Goal: Check status: Check status

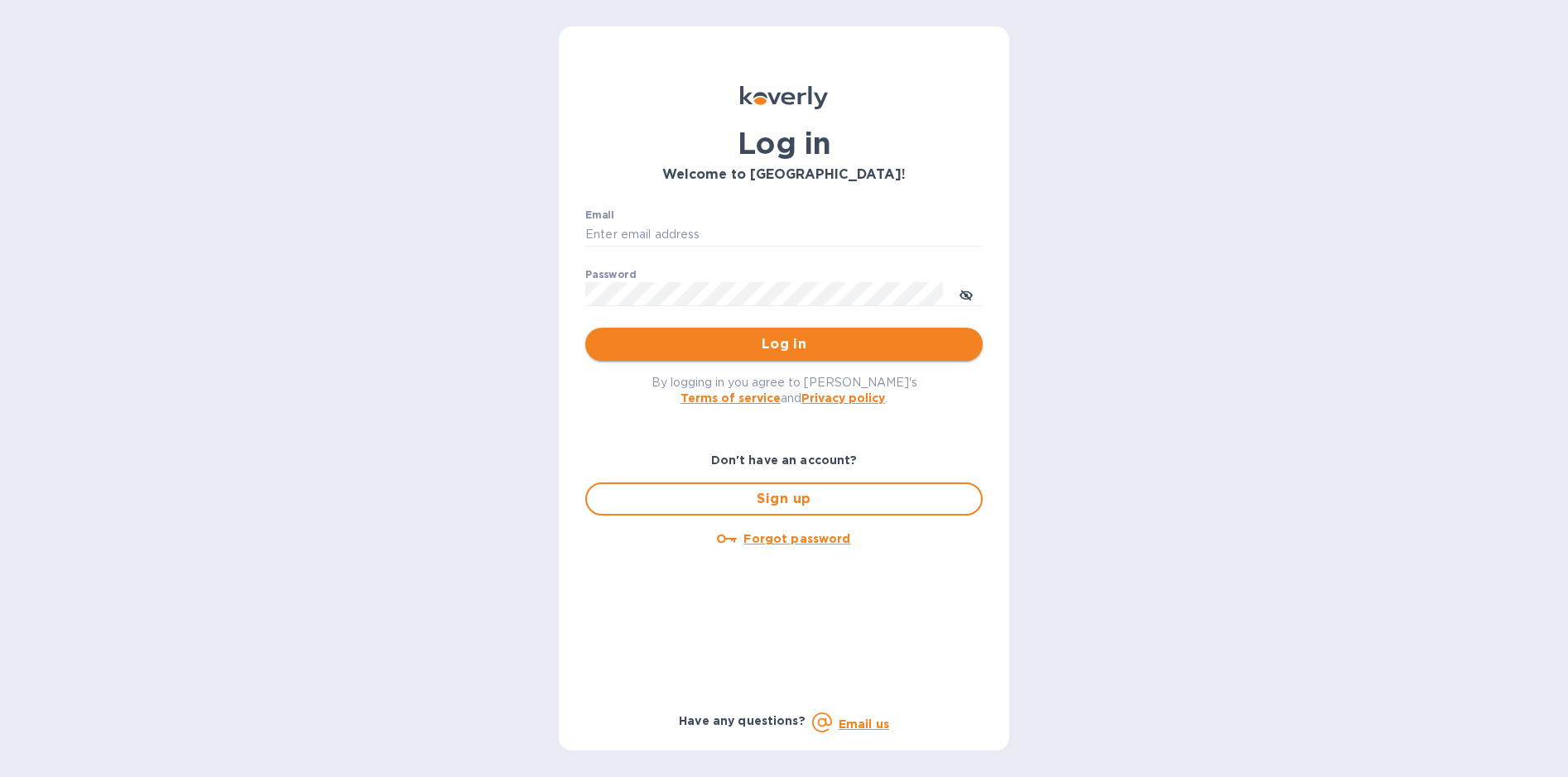
type input "[EMAIL_ADDRESS][DOMAIN_NAME]"
click at [776, 341] on span "Log in" at bounding box center [783, 344] width 370 height 20
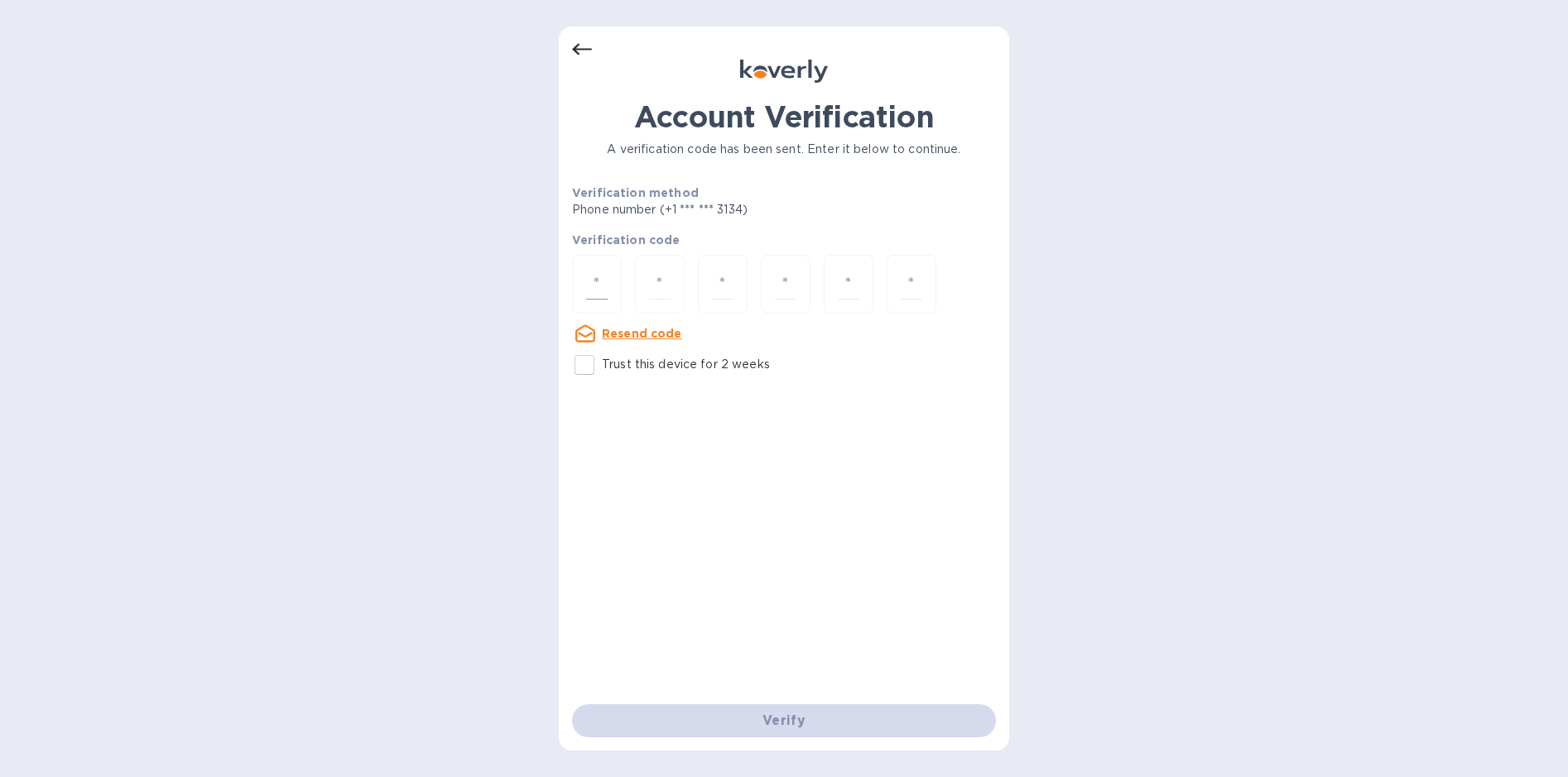
click at [595, 282] on input "number" at bounding box center [597, 284] width 21 height 31
type input "3"
type input "4"
type input "6"
type input "1"
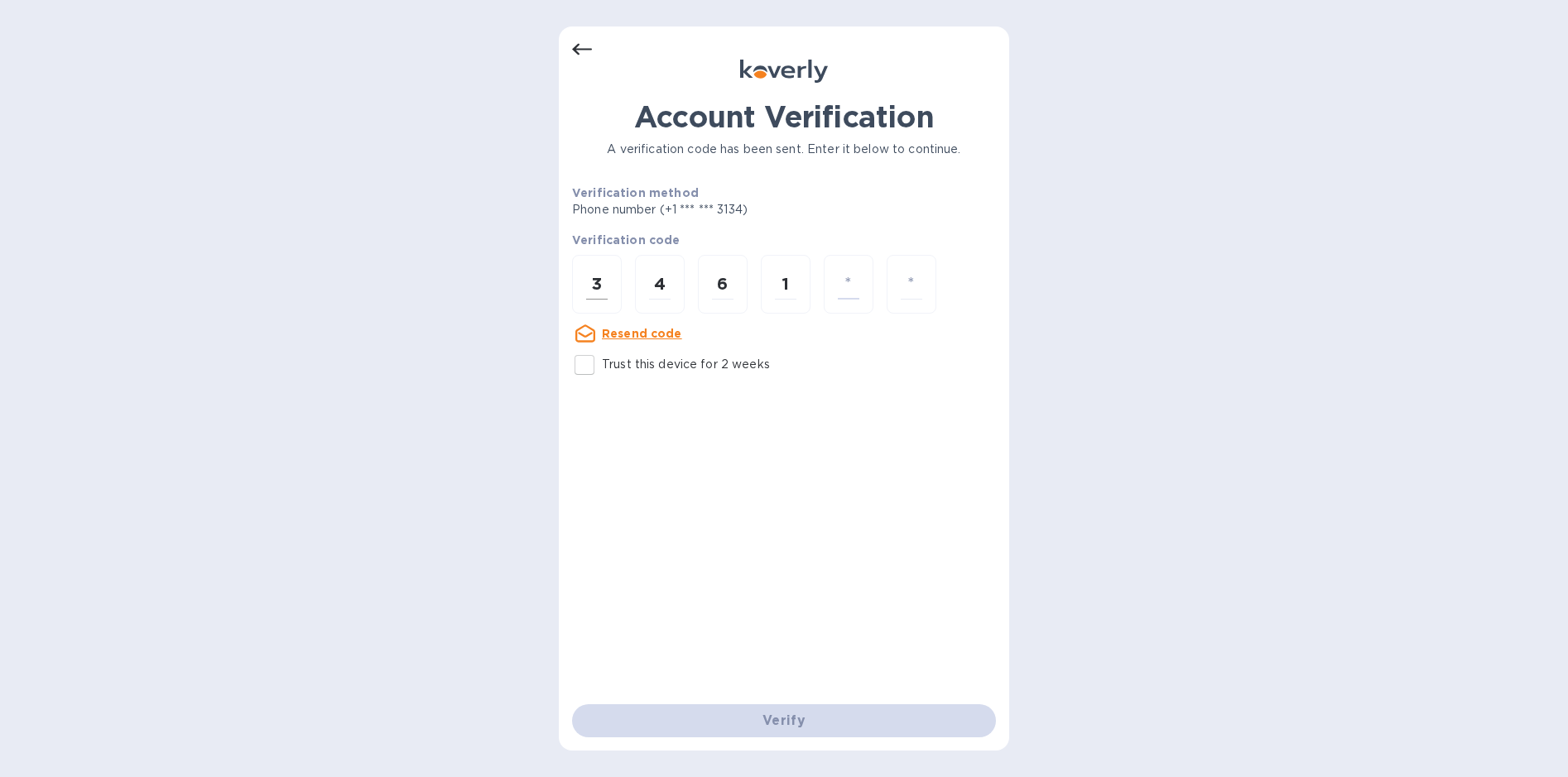
type input "2"
type input "0"
click at [584, 290] on div at bounding box center [597, 284] width 49 height 59
type input "3"
type input "4"
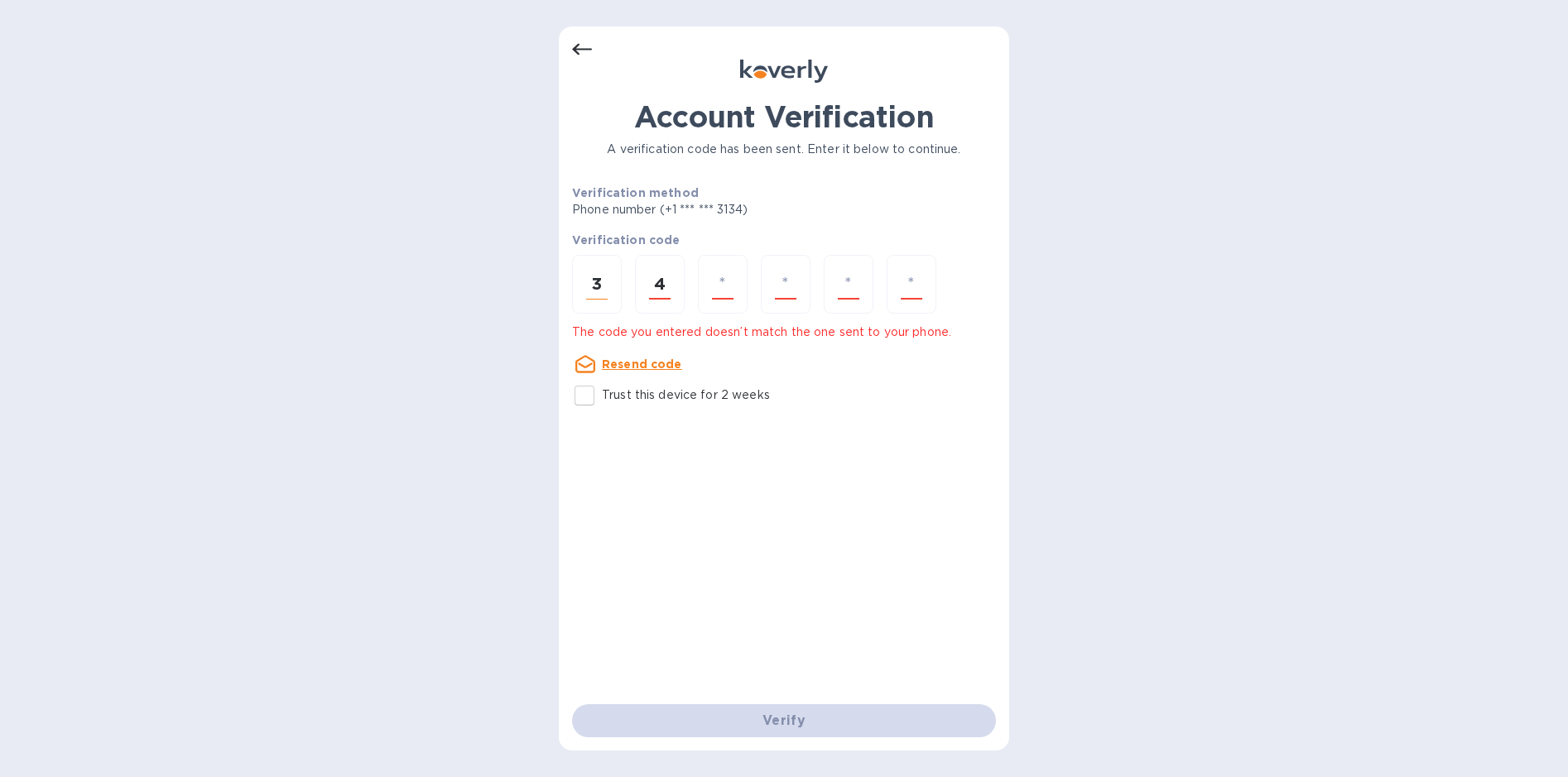
type input "6"
type input "1"
type input "6"
type input "0"
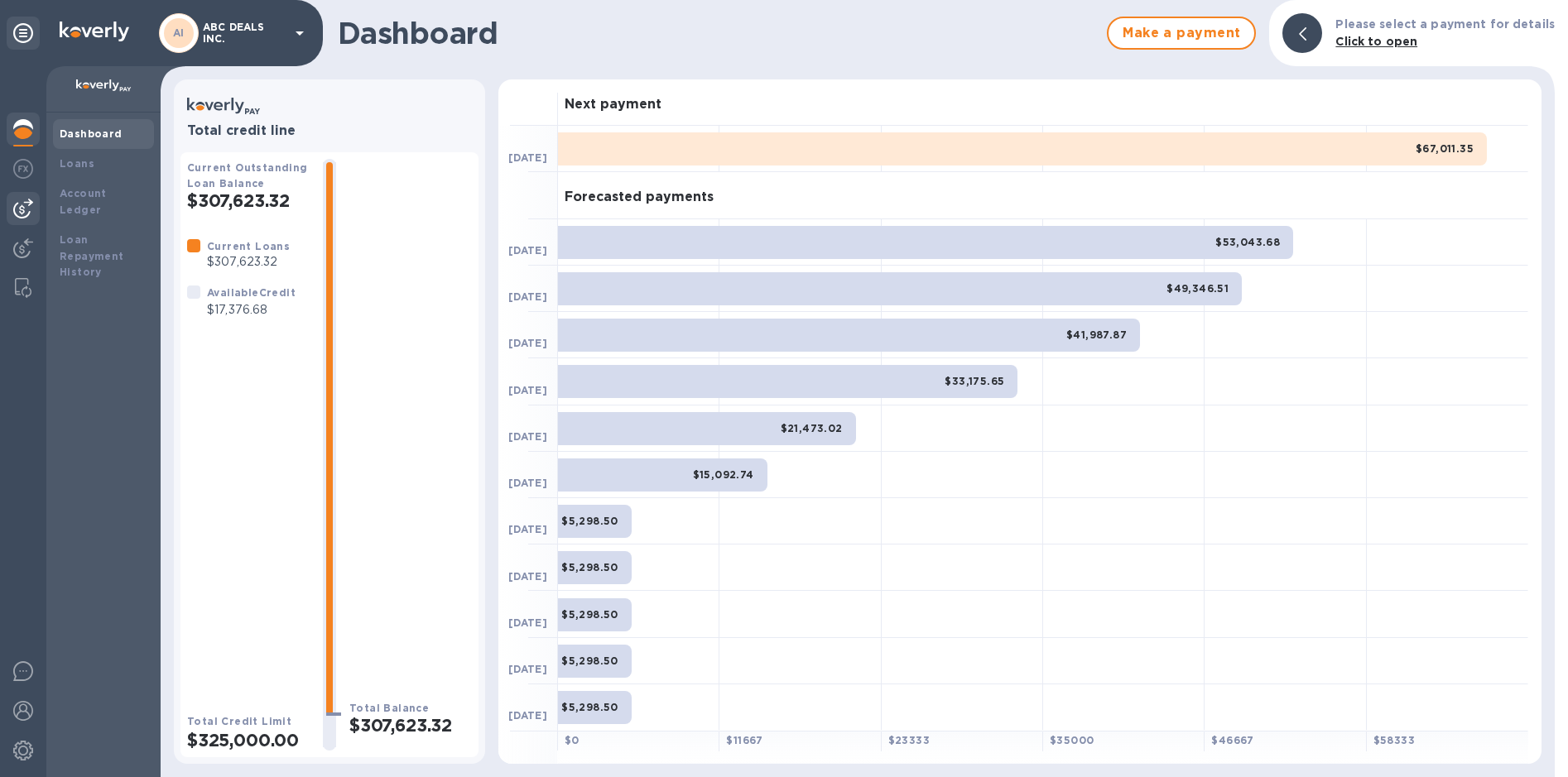
click at [23, 197] on div at bounding box center [24, 209] width 33 height 33
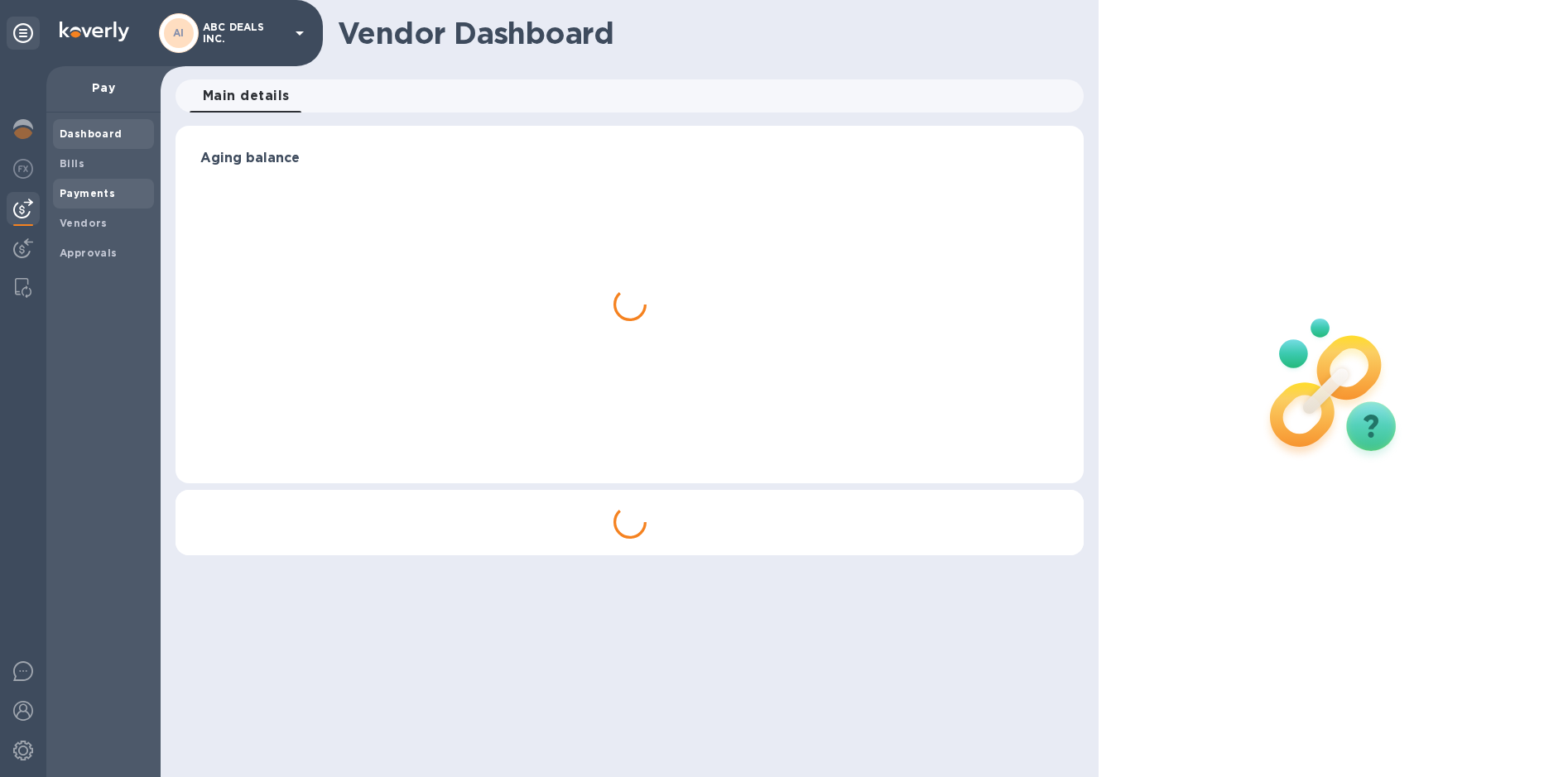
click at [92, 184] on div "Payments" at bounding box center [103, 194] width 101 height 30
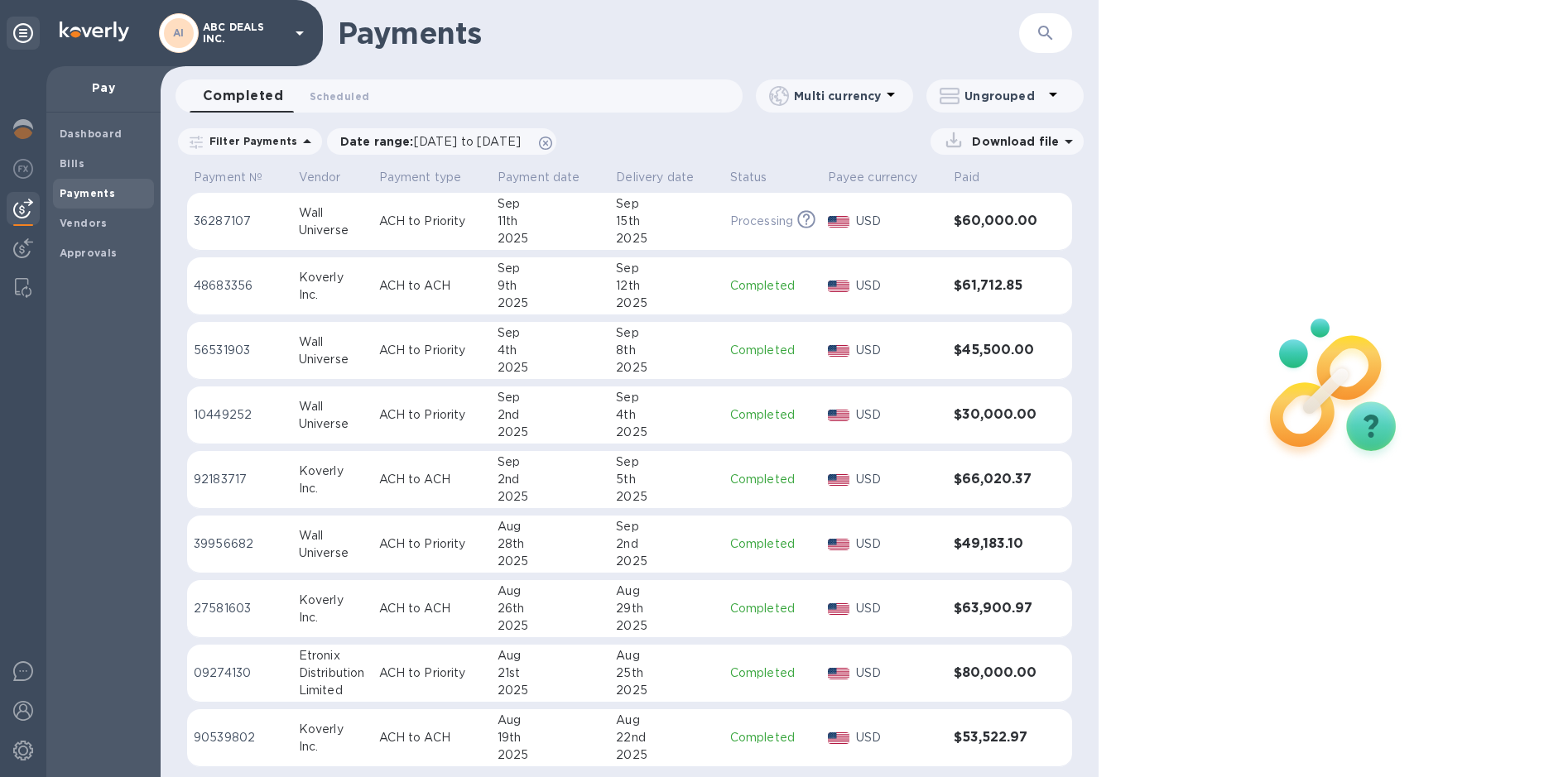
click at [1059, 44] on button "button" at bounding box center [1045, 33] width 40 height 40
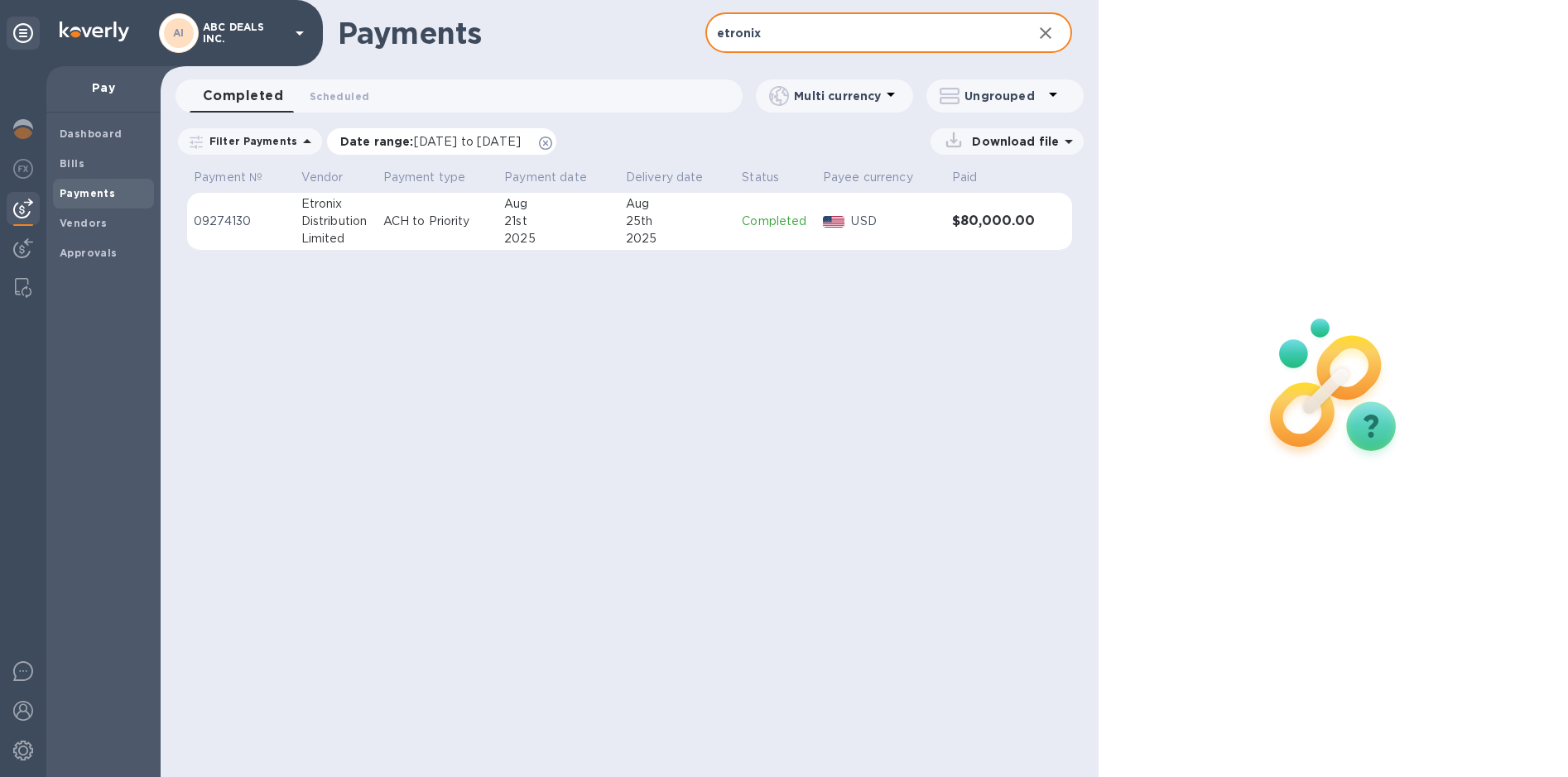
type input "etronix"
click at [429, 133] on p "Date range : [DATE] to [DATE]" at bounding box center [435, 141] width 188 height 17
click at [746, 427] on div "Payments etronix ​ Completed 0 Scheduled 0 Multi currency Ungrouped Filter Paym…" at bounding box center [630, 388] width 938 height 777
click at [414, 141] on span "[DATE] to [DATE]" at bounding box center [466, 141] width 106 height 13
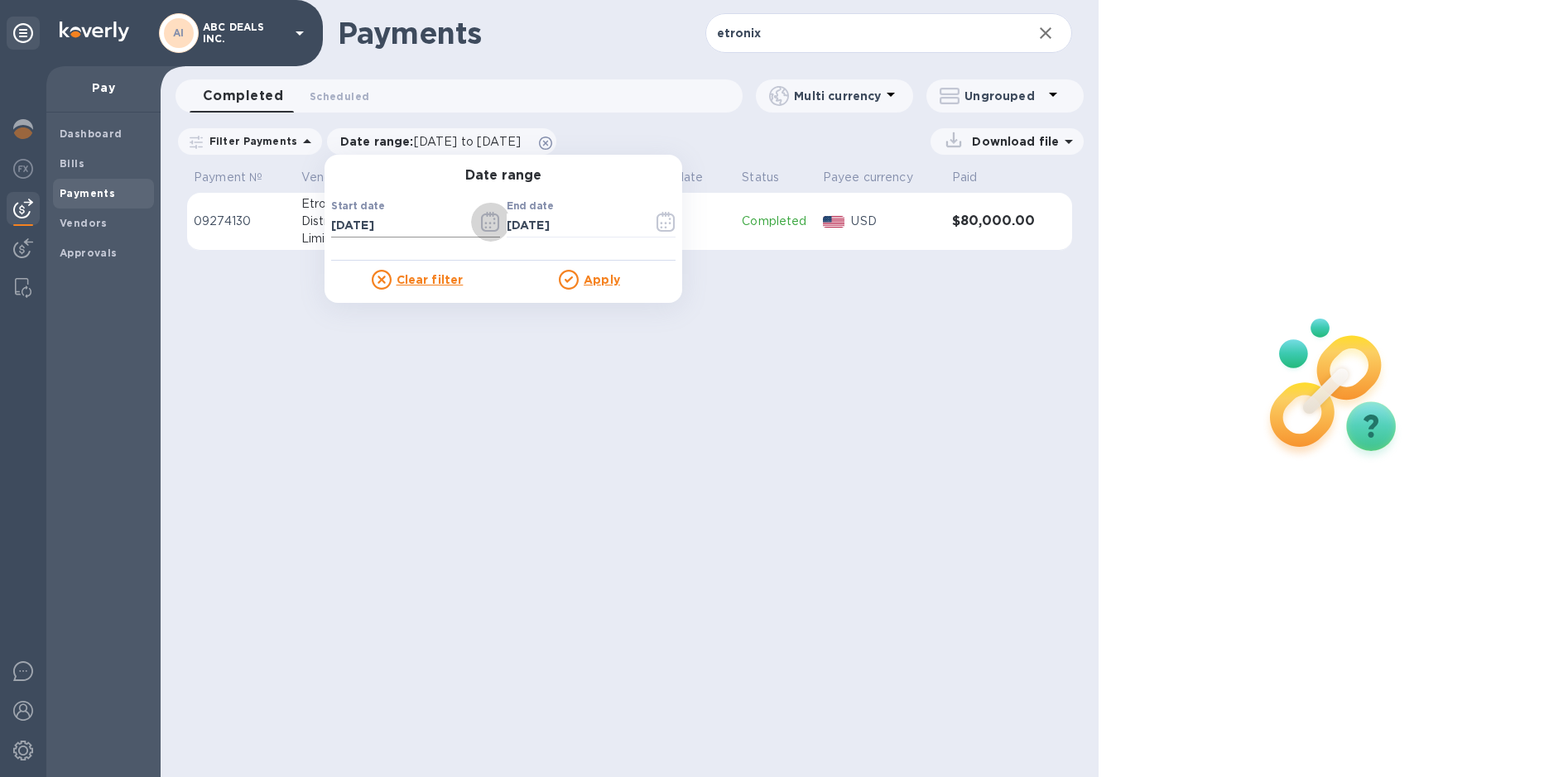
click at [482, 223] on icon "button" at bounding box center [491, 222] width 19 height 20
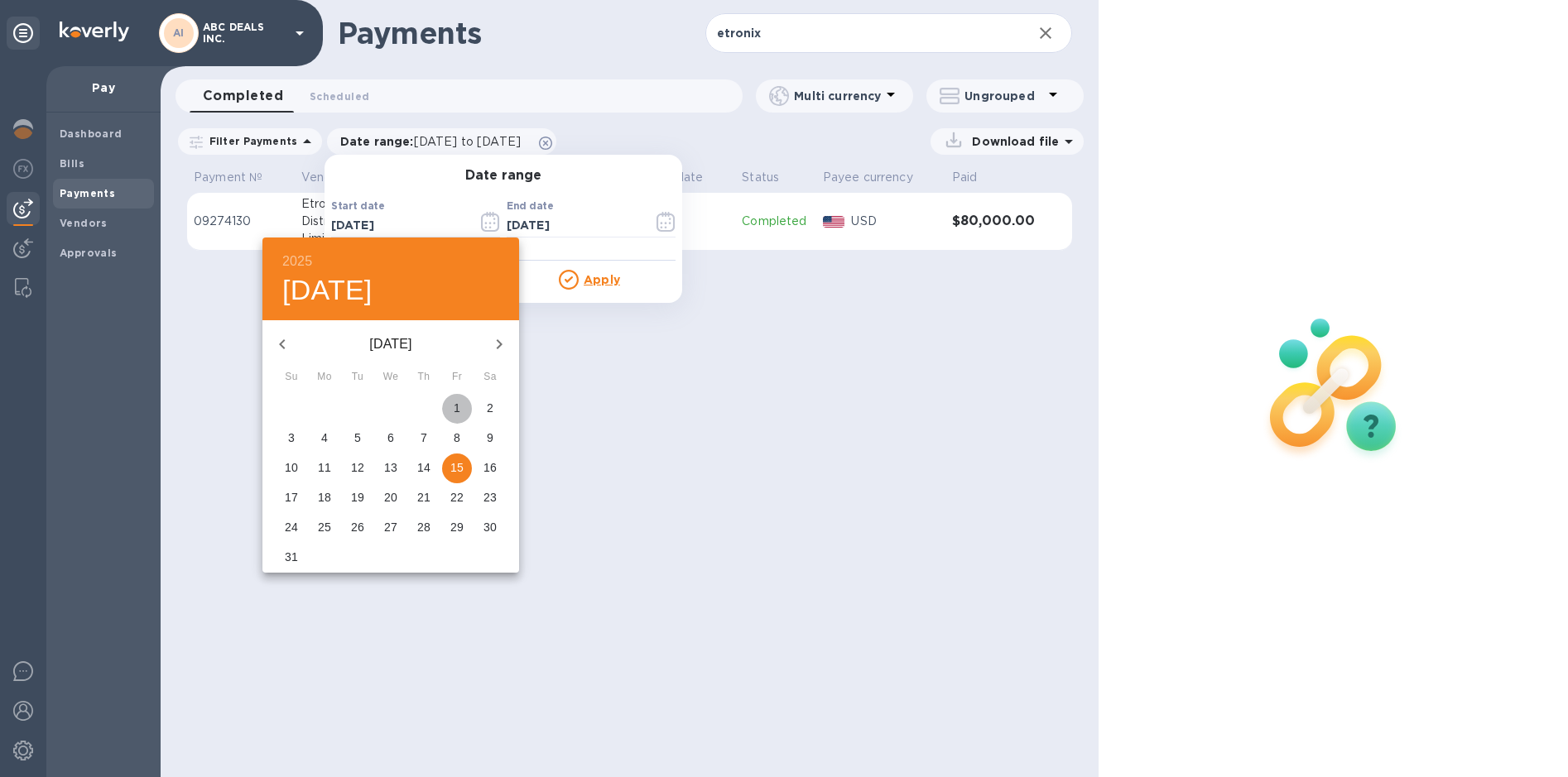
click at [461, 406] on span "1" at bounding box center [457, 407] width 30 height 17
type input "[DATE]"
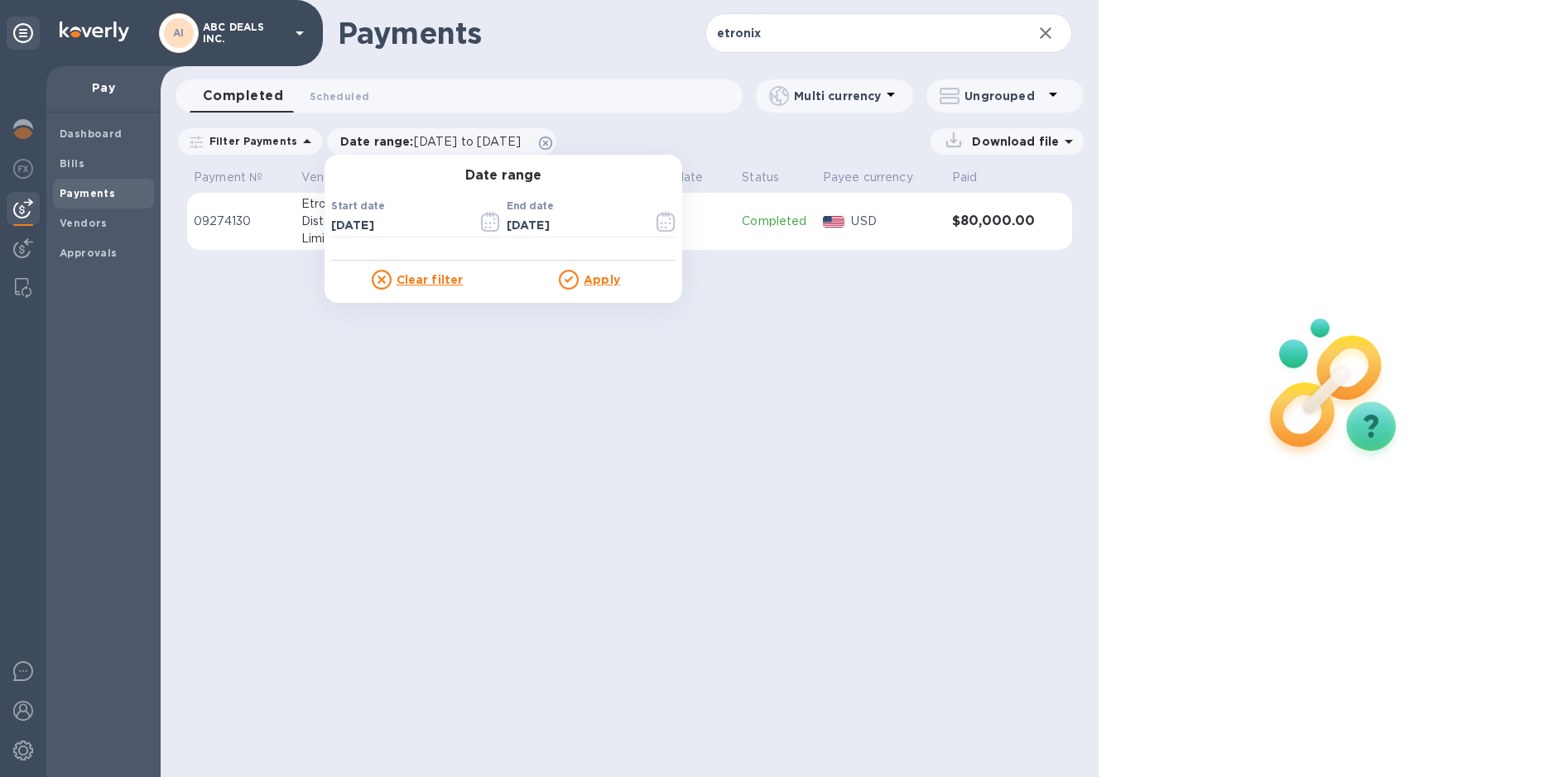
click at [604, 278] on u "Apply" at bounding box center [601, 279] width 36 height 13
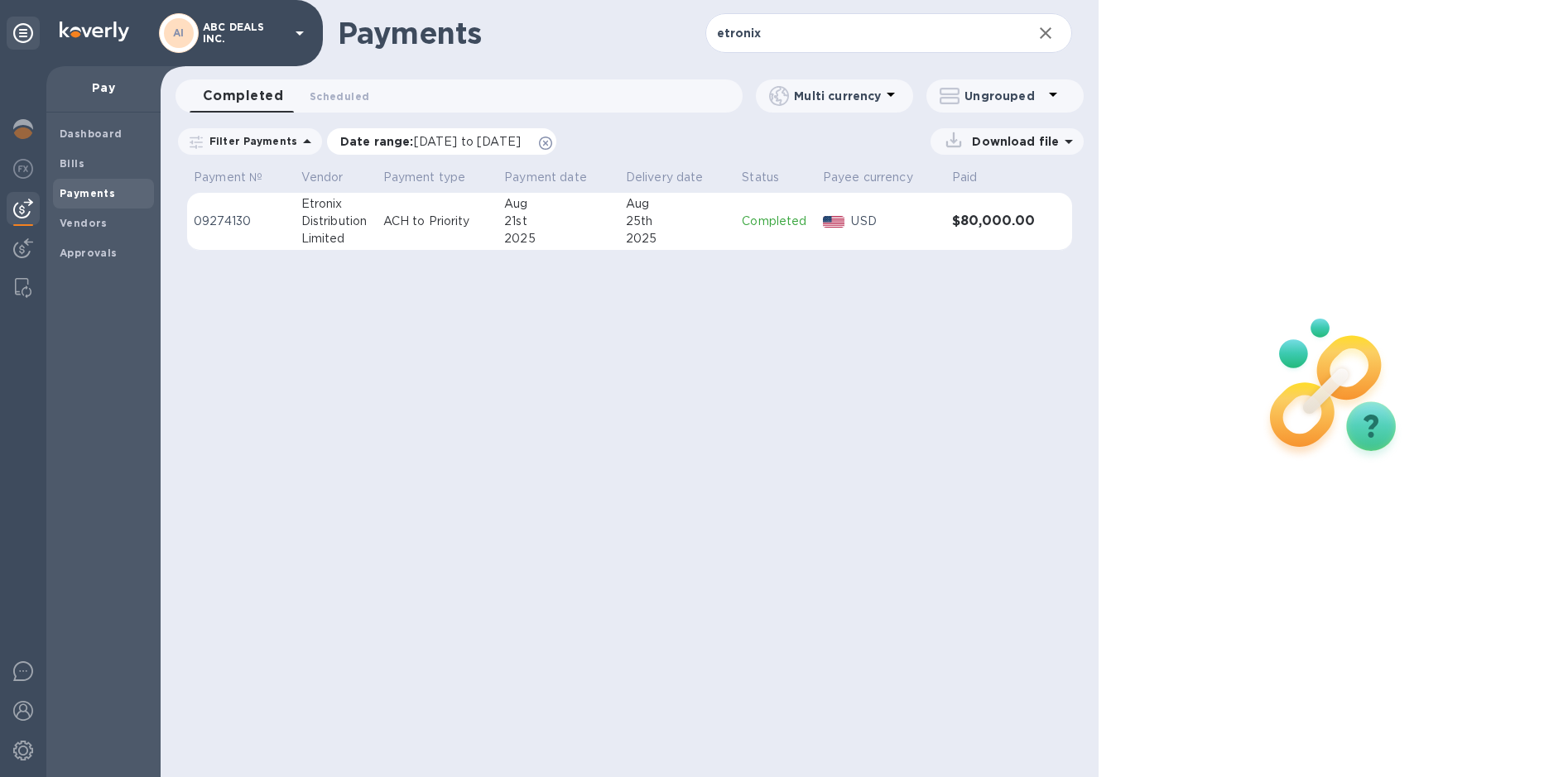
click at [389, 143] on p "Date range : [DATE] to [DATE]" at bounding box center [435, 141] width 188 height 17
click at [524, 542] on div "Payments etronix ​ Completed 0 Scheduled 0 Multi currency Ungrouped Filter Paym…" at bounding box center [630, 388] width 938 height 777
click at [420, 145] on span "[DATE] to [DATE]" at bounding box center [466, 141] width 106 height 13
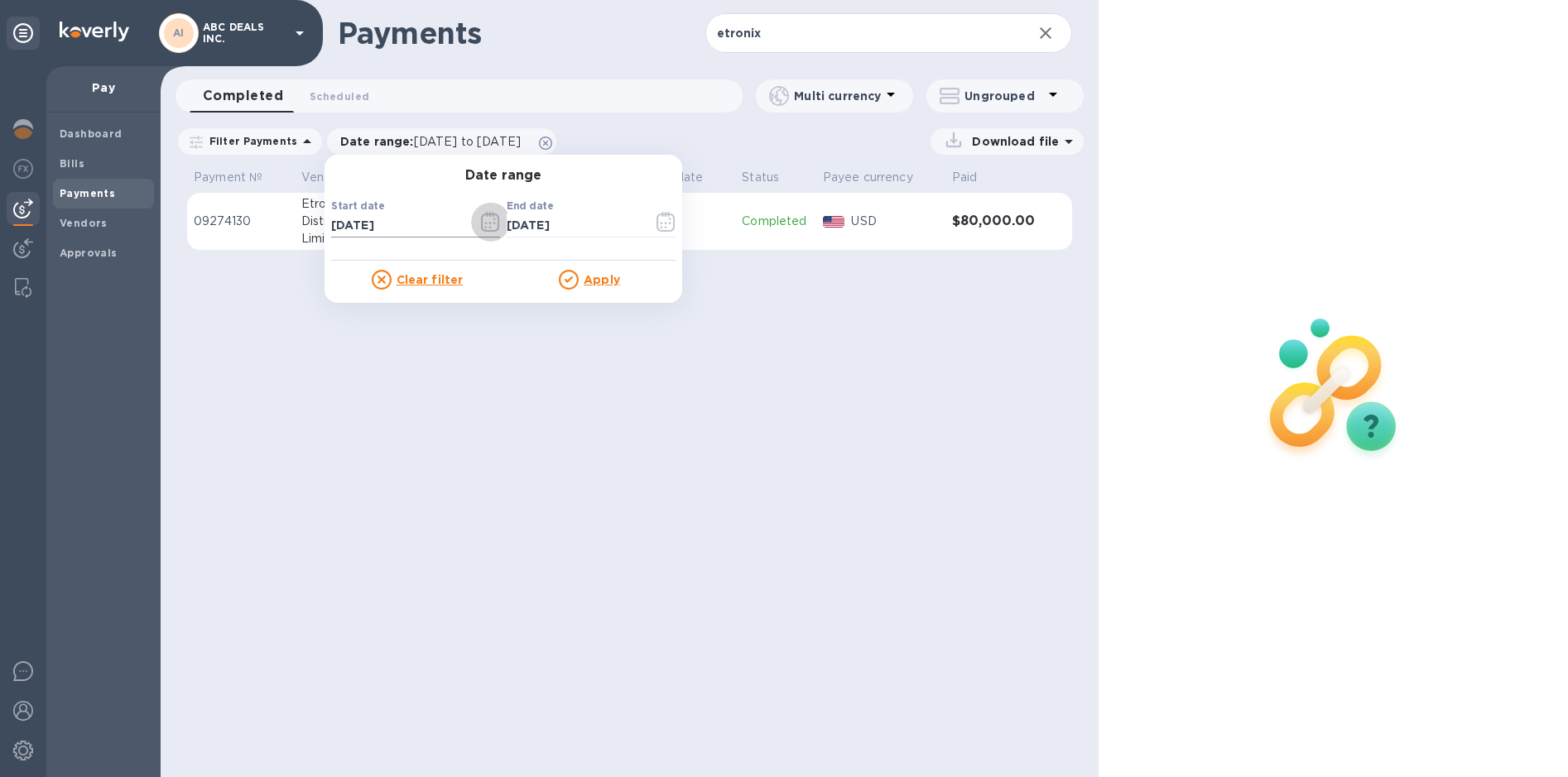
click at [481, 222] on icon "button" at bounding box center [491, 222] width 19 height 20
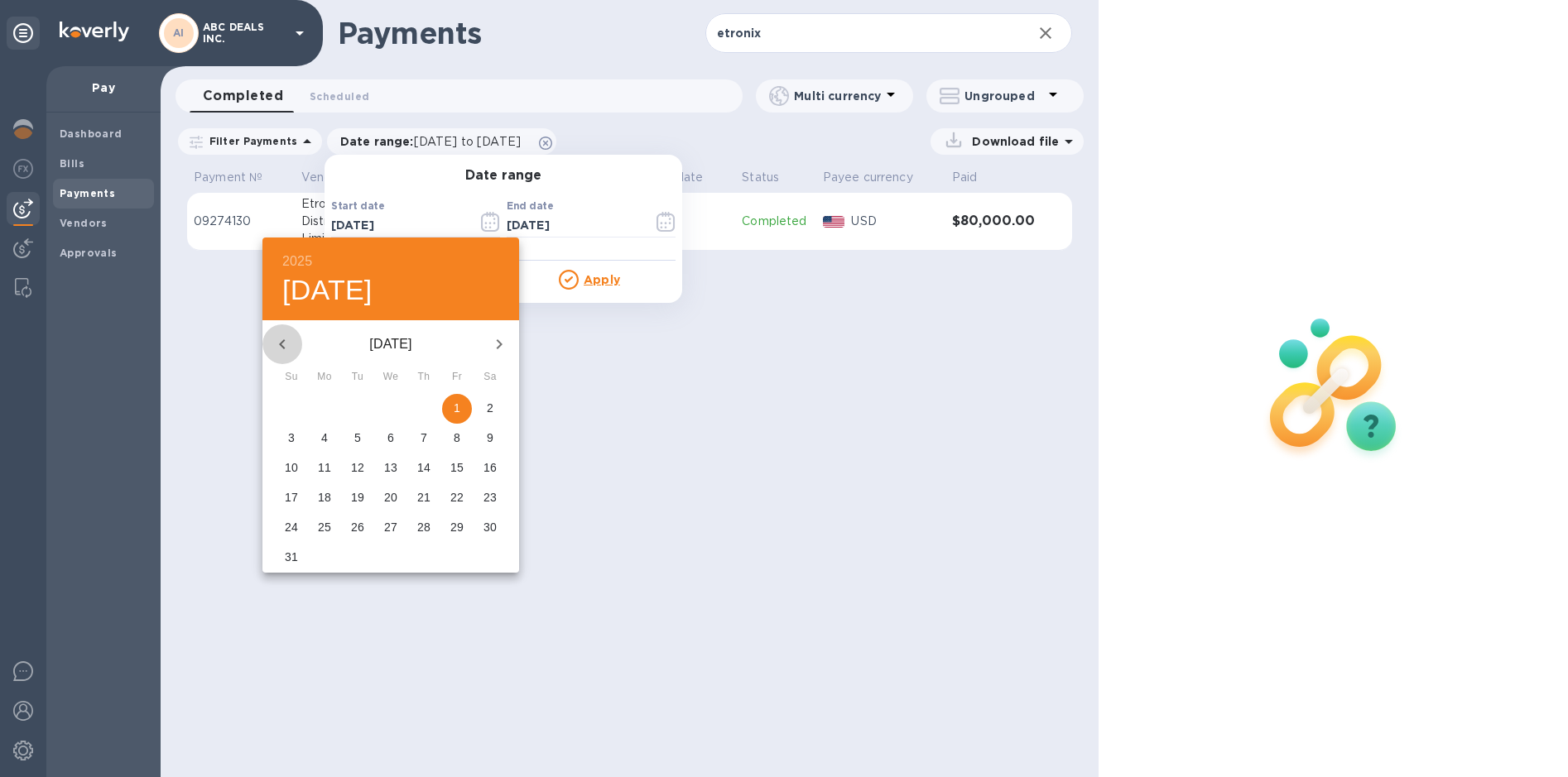
click at [276, 346] on icon "button" at bounding box center [282, 344] width 20 height 20
click at [360, 402] on p "1" at bounding box center [358, 407] width 7 height 17
type input "[DATE]"
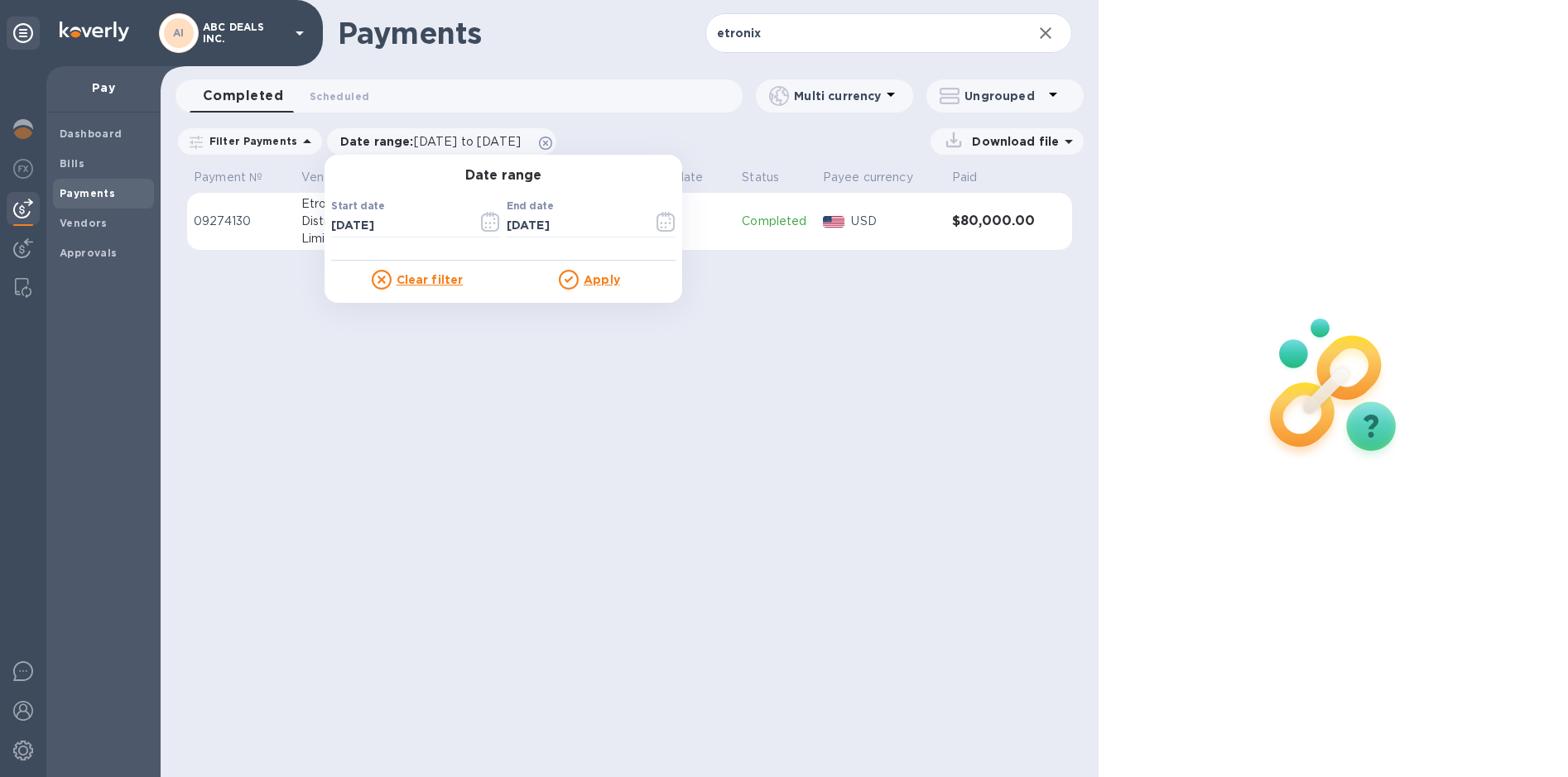
click at [586, 278] on u "Apply" at bounding box center [601, 279] width 36 height 13
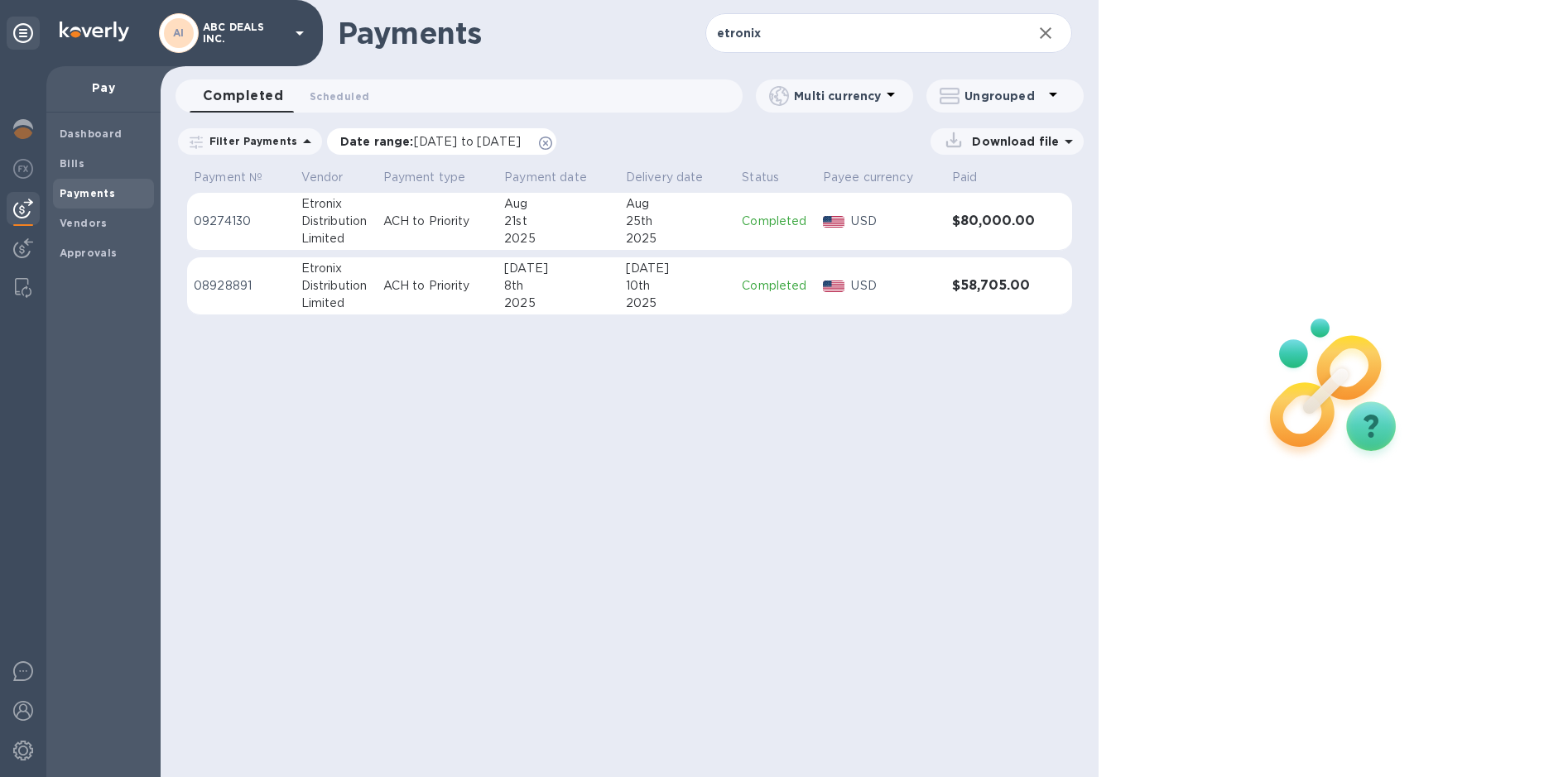
click at [387, 143] on p "Date range : [DATE] to [DATE]" at bounding box center [435, 141] width 188 height 17
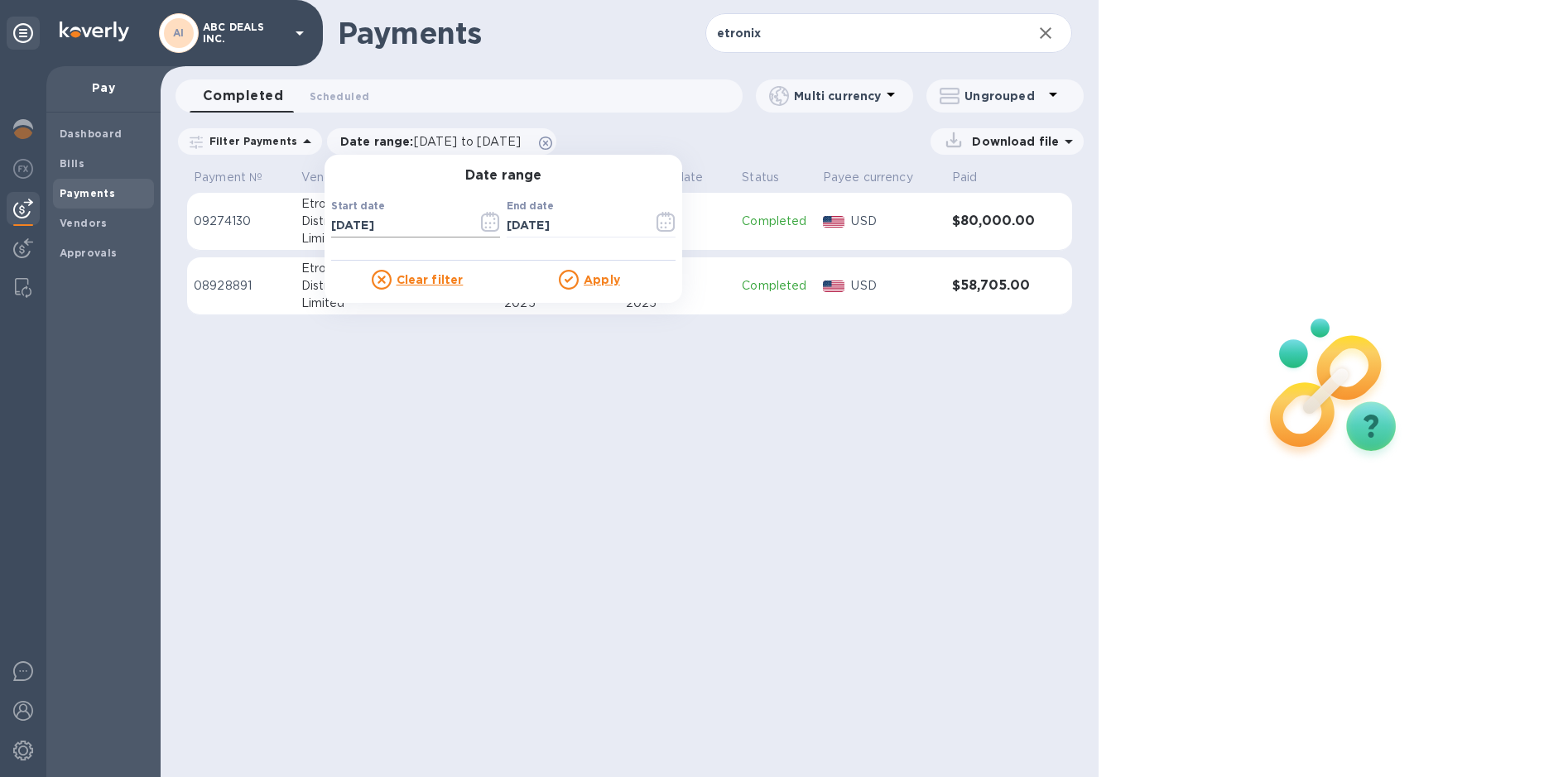
click at [489, 224] on icon "button" at bounding box center [491, 222] width 19 height 20
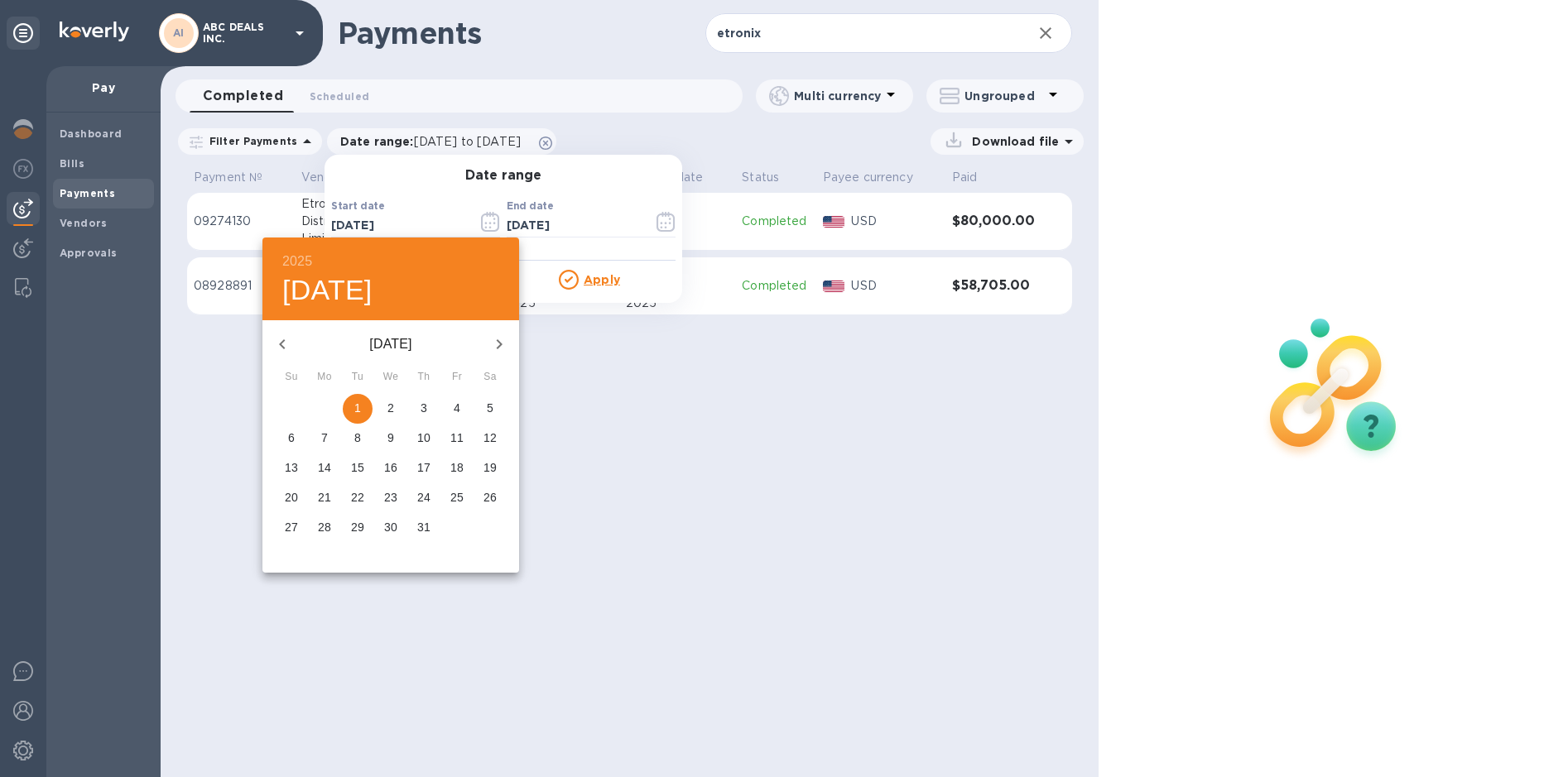
click at [295, 341] on button "button" at bounding box center [282, 344] width 40 height 40
click at [289, 404] on p "1" at bounding box center [291, 407] width 7 height 17
type input "[DATE]"
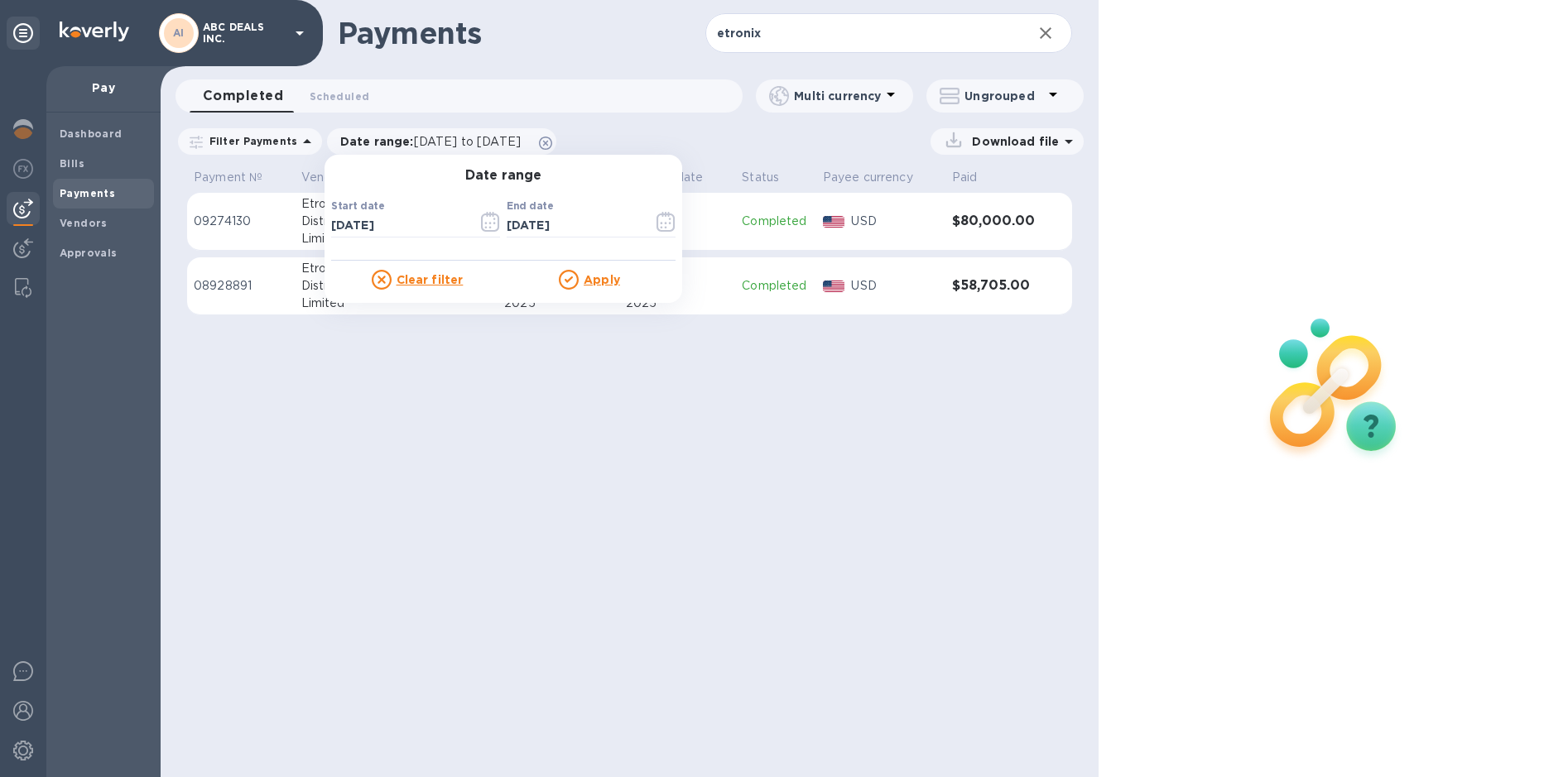
click at [605, 274] on u "Apply" at bounding box center [601, 279] width 36 height 13
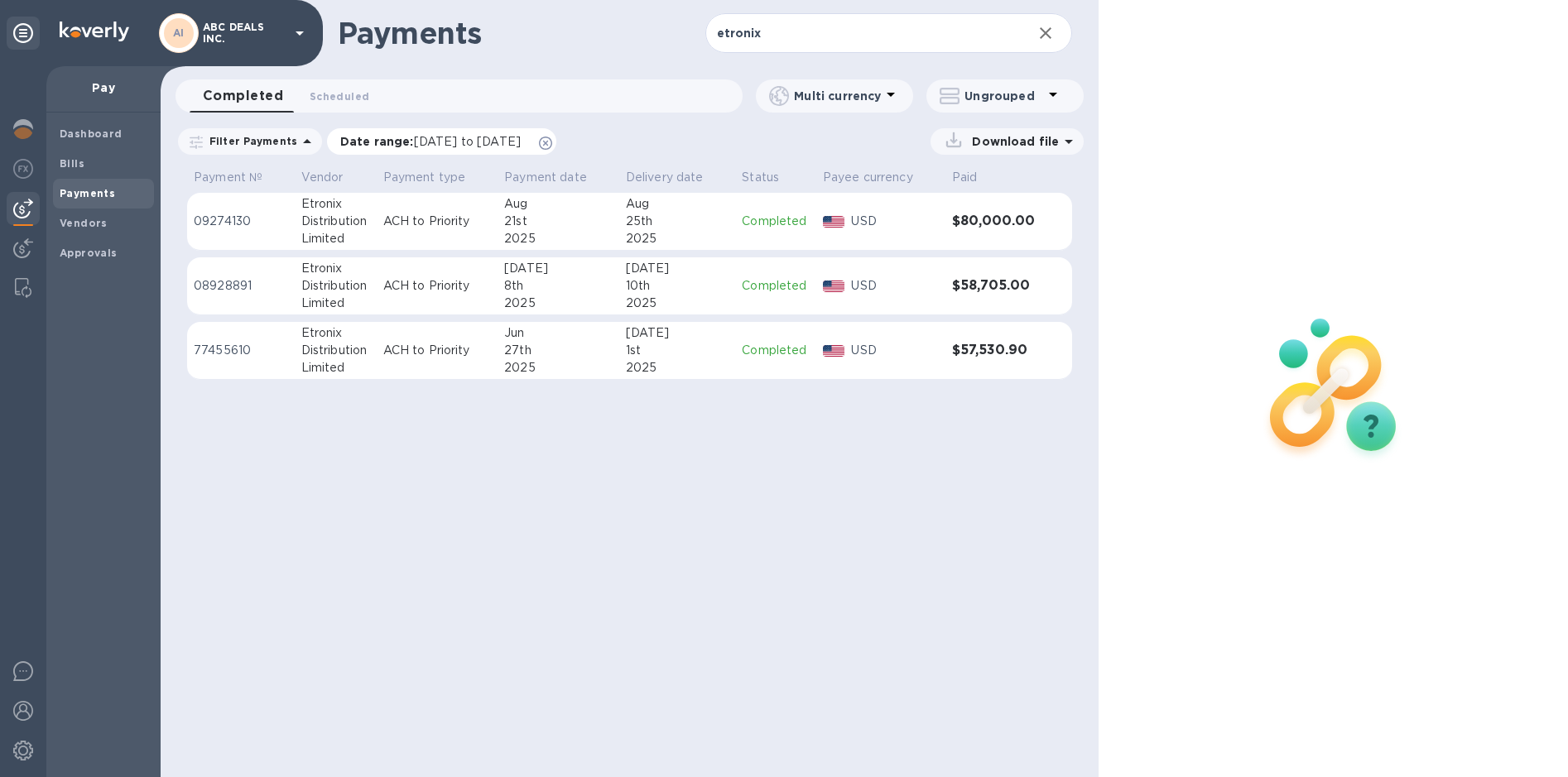
click at [423, 143] on span "[DATE] to [DATE]" at bounding box center [466, 141] width 106 height 13
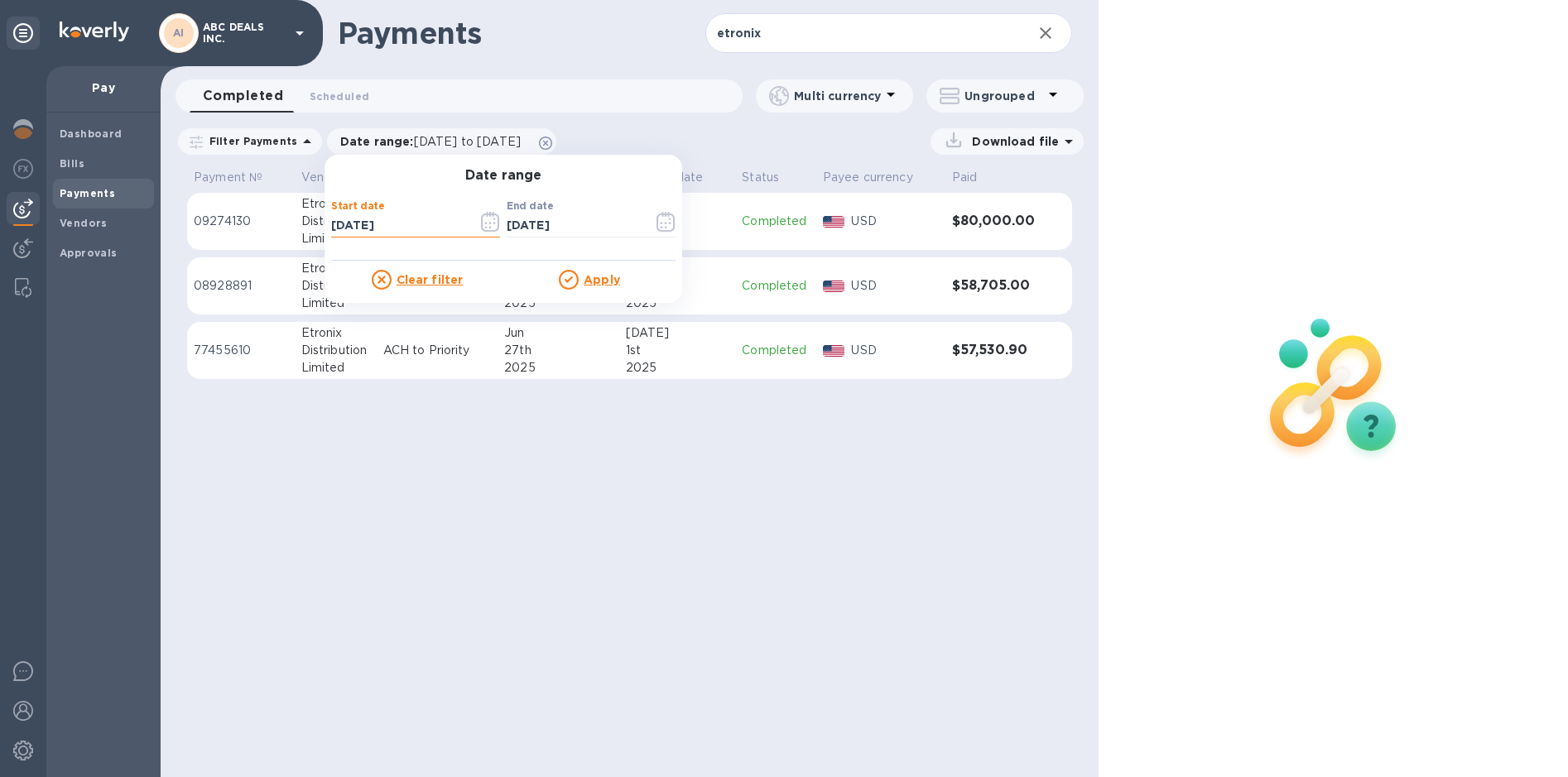
click at [383, 237] on input "[DATE]" at bounding box center [397, 226] width 133 height 25
click at [471, 225] on button "button" at bounding box center [490, 222] width 39 height 40
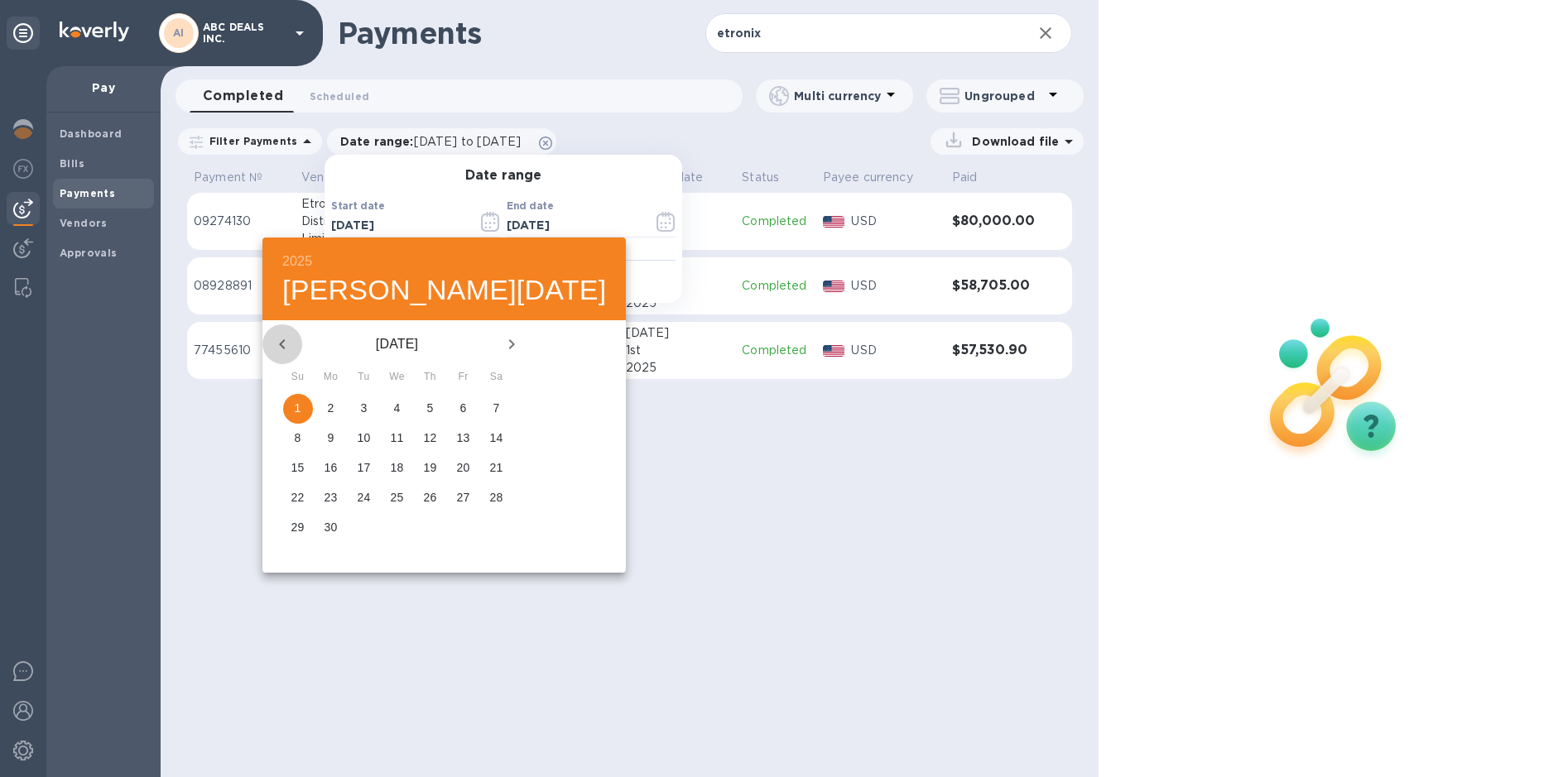
click at [287, 341] on icon "button" at bounding box center [282, 344] width 20 height 20
click at [396, 479] on button "14" at bounding box center [398, 469] width 30 height 30
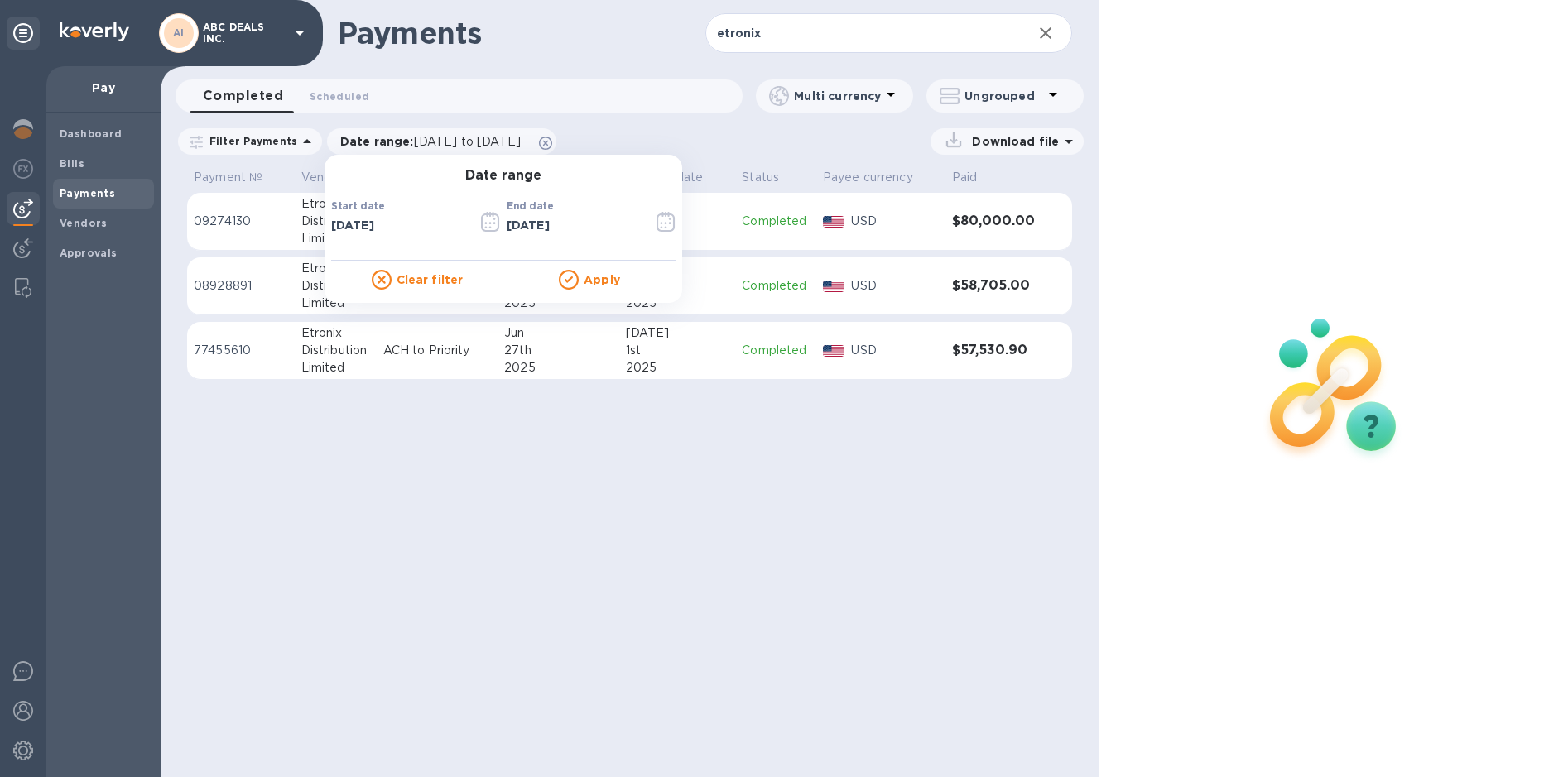
type input "[DATE]"
click at [604, 281] on u "Apply" at bounding box center [601, 279] width 36 height 13
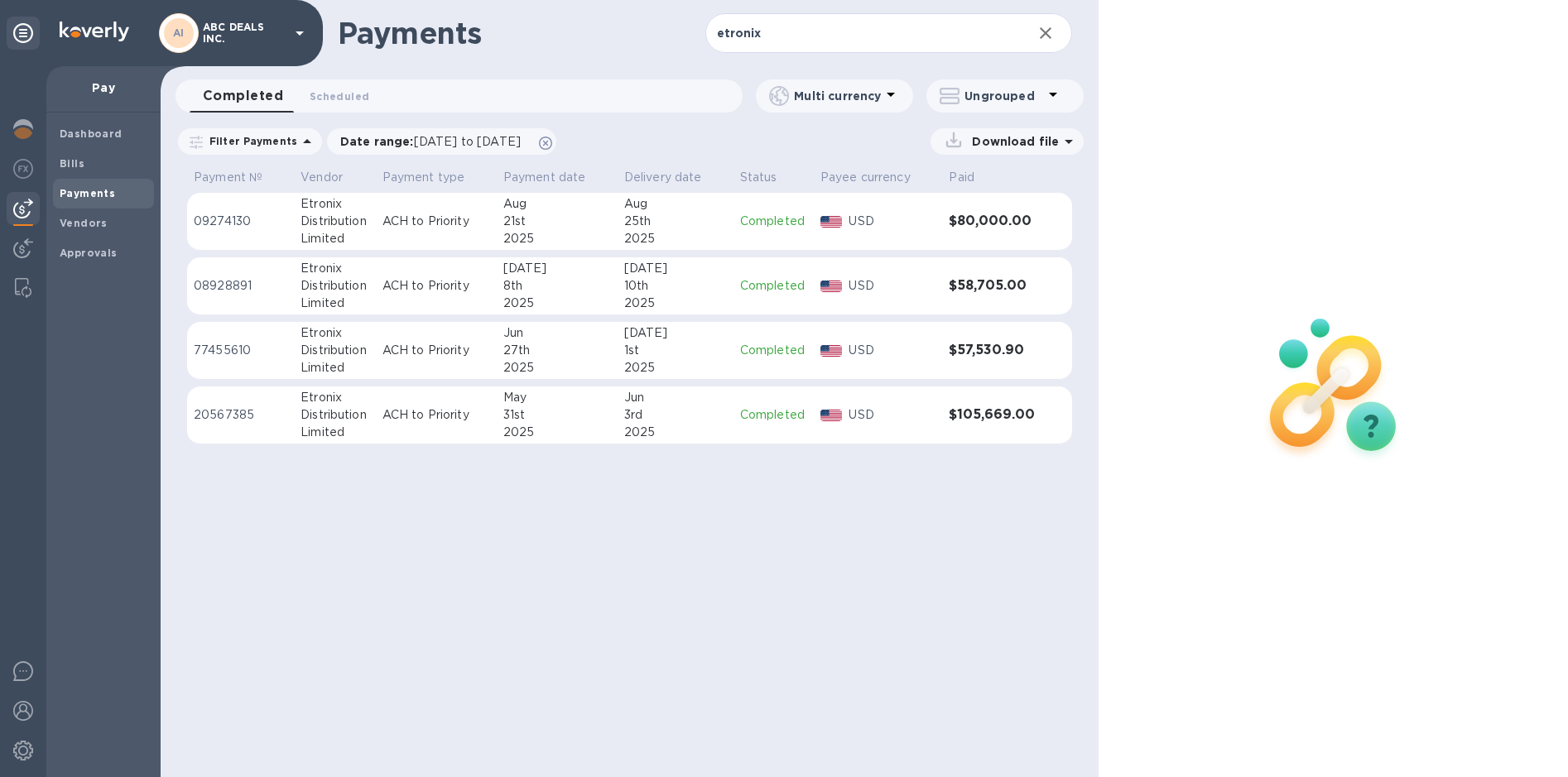
click at [680, 537] on div "Payments etronix ​ Completed 0 Scheduled 0 Multi currency Ungrouped Filter Paym…" at bounding box center [630, 388] width 938 height 777
